Goal: Find contact information: Find contact information

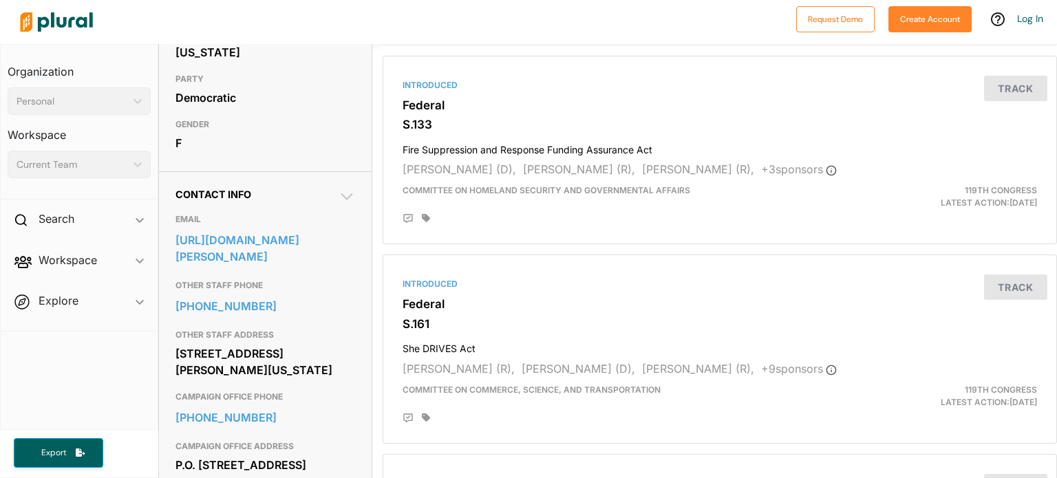
scroll to position [330, 0]
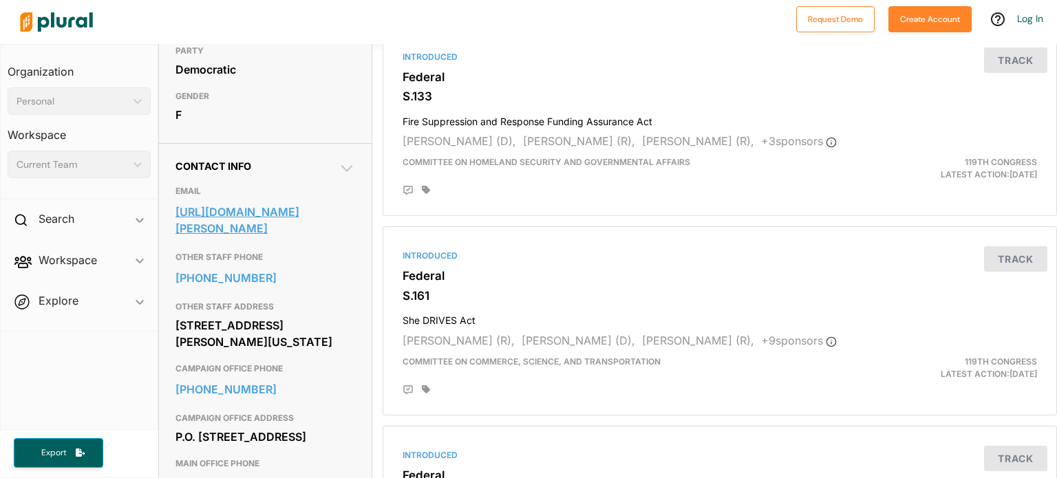
click at [222, 212] on link "[URL][DOMAIN_NAME][PERSON_NAME]" at bounding box center [266, 220] width 180 height 37
